Goal: Check status: Check status

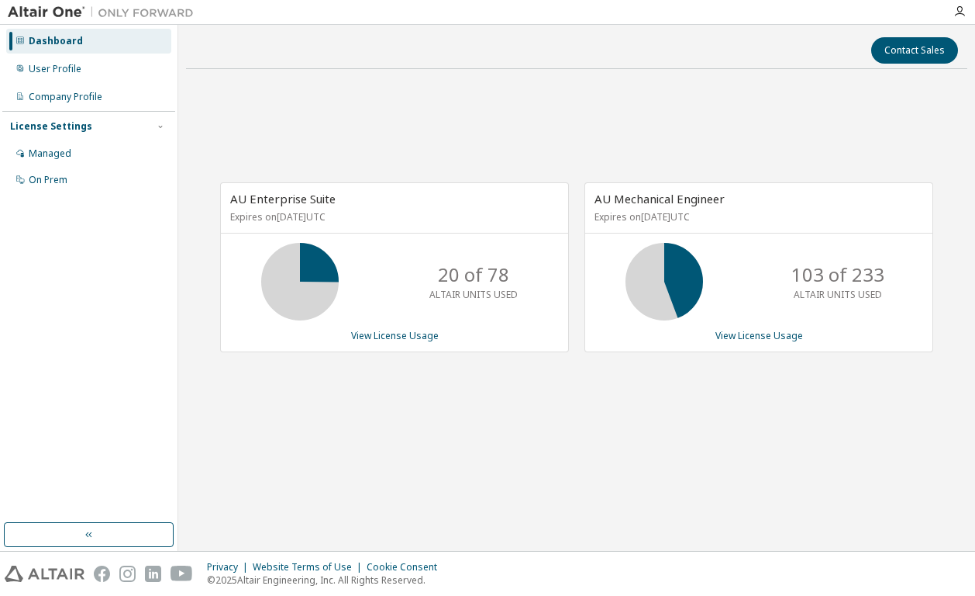
click at [466, 98] on div "AU Enterprise Suite Expires on [DATE] UTC 20 of 78 ALTAIR UNITS USED View Licen…" at bounding box center [577, 274] width 782 height 387
click at [462, 137] on div "AU Enterprise Suite Expires on September 19, 2025 UTC 20 of 78 ALTAIR UNITS USE…" at bounding box center [577, 274] width 782 height 387
click at [577, 105] on div "AU Enterprise Suite Expires on [DATE] UTC 20 of 78 ALTAIR UNITS USED View Licen…" at bounding box center [577, 274] width 782 height 387
